Goal: Task Accomplishment & Management: Manage account settings

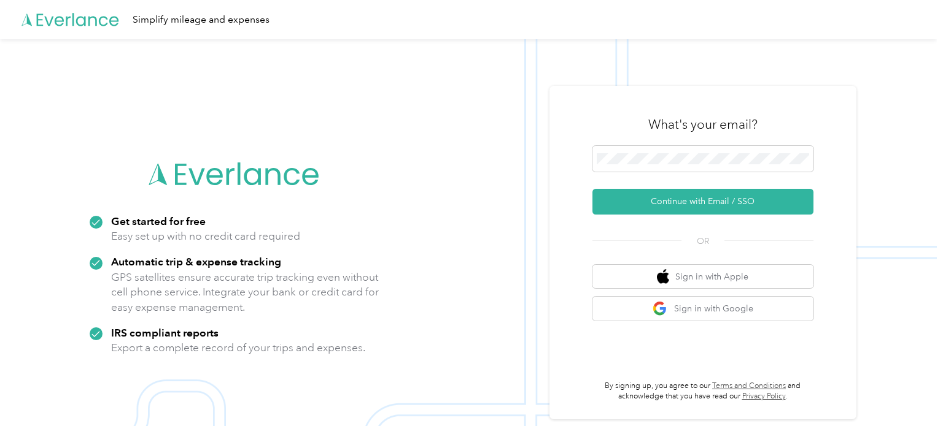
click at [735, 22] on div "Simplify mileage and expenses" at bounding box center [468, 19] width 936 height 39
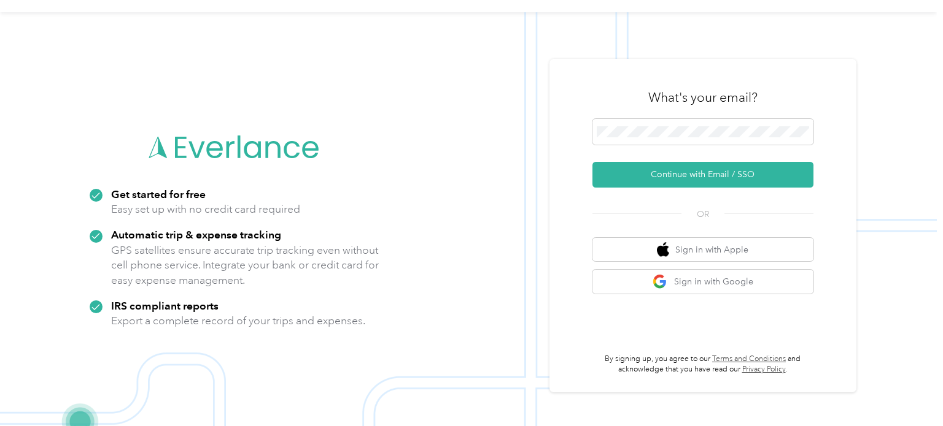
scroll to position [39, 0]
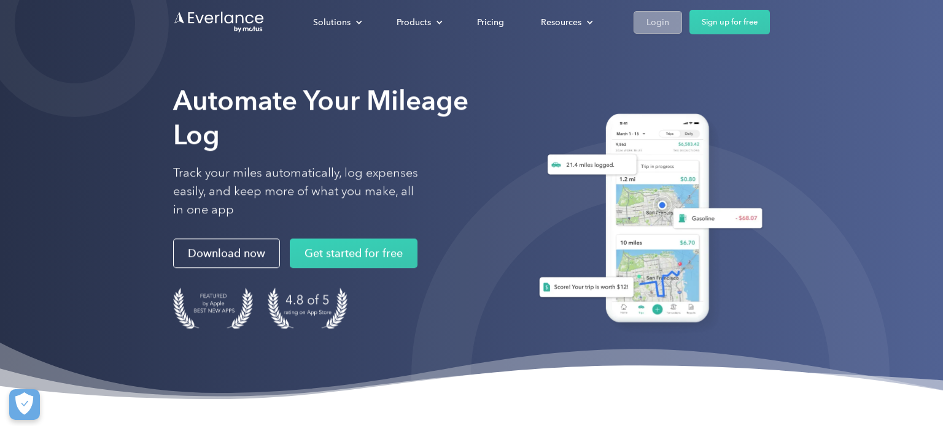
click at [663, 20] on div "Login" at bounding box center [657, 22] width 23 height 15
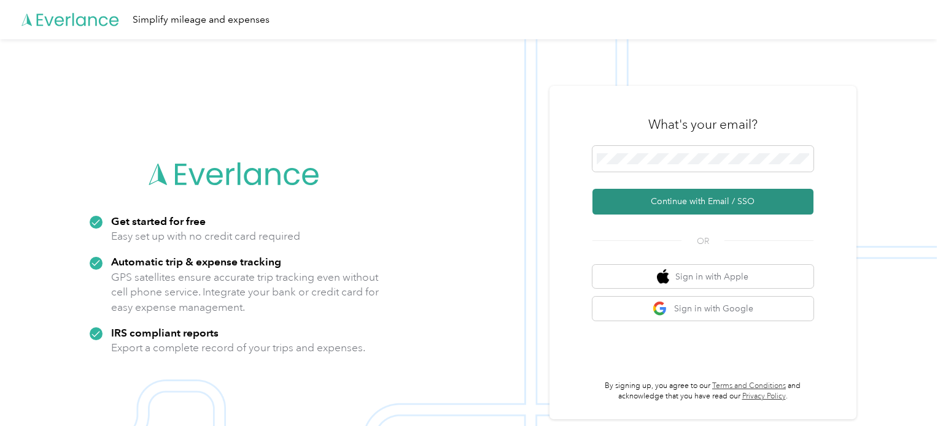
click at [668, 204] on button "Continue with Email / SSO" at bounding box center [702, 202] width 221 height 26
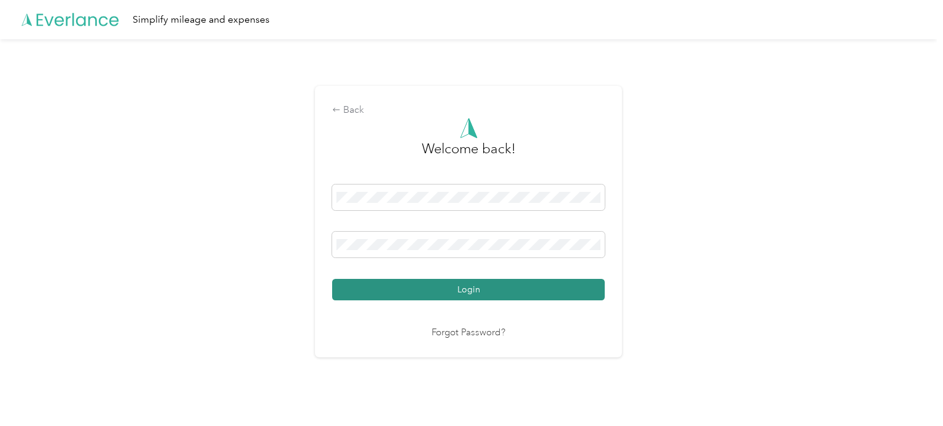
click at [468, 293] on button "Login" at bounding box center [468, 289] width 272 height 21
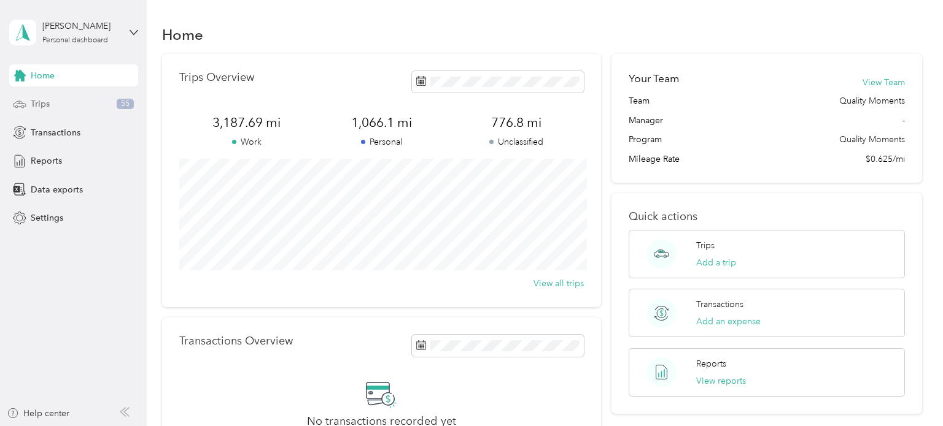
click at [40, 108] on span "Trips" at bounding box center [40, 104] width 19 height 13
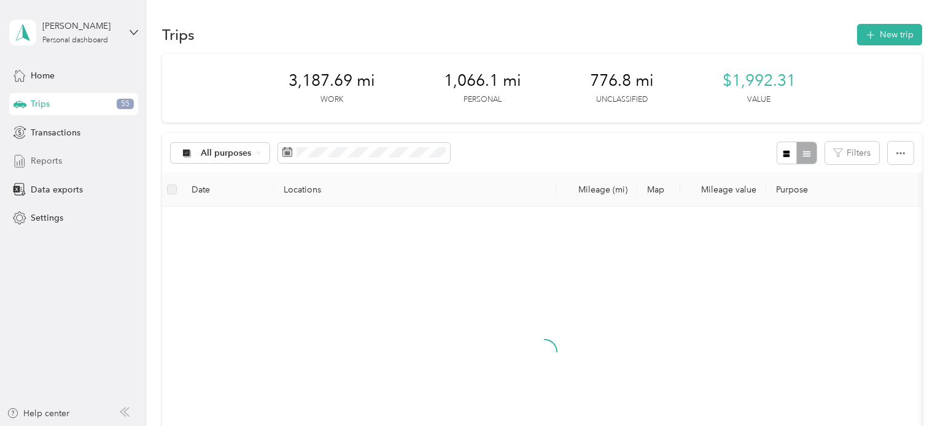
click at [43, 167] on span "Reports" at bounding box center [46, 161] width 31 height 13
